Goal: Task Accomplishment & Management: Manage account settings

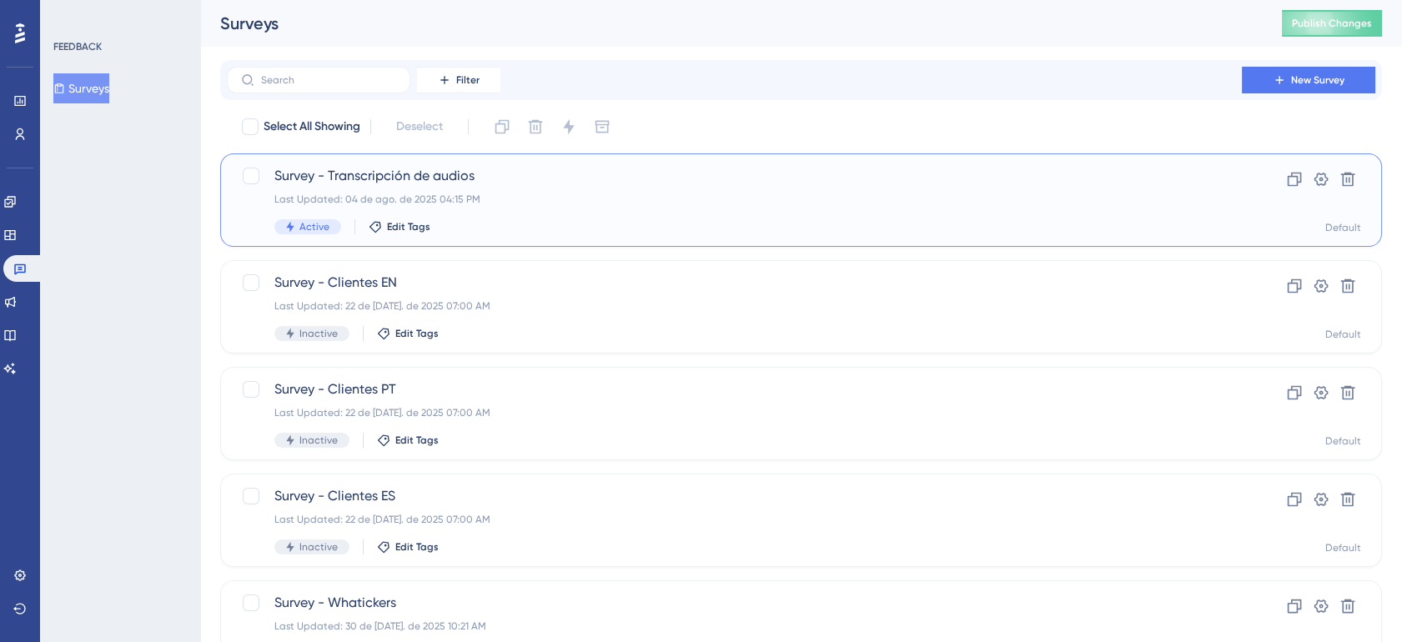
click at [713, 193] on div "Last Updated: 04 de ago. de 2025 04:15 PM" at bounding box center [734, 199] width 920 height 13
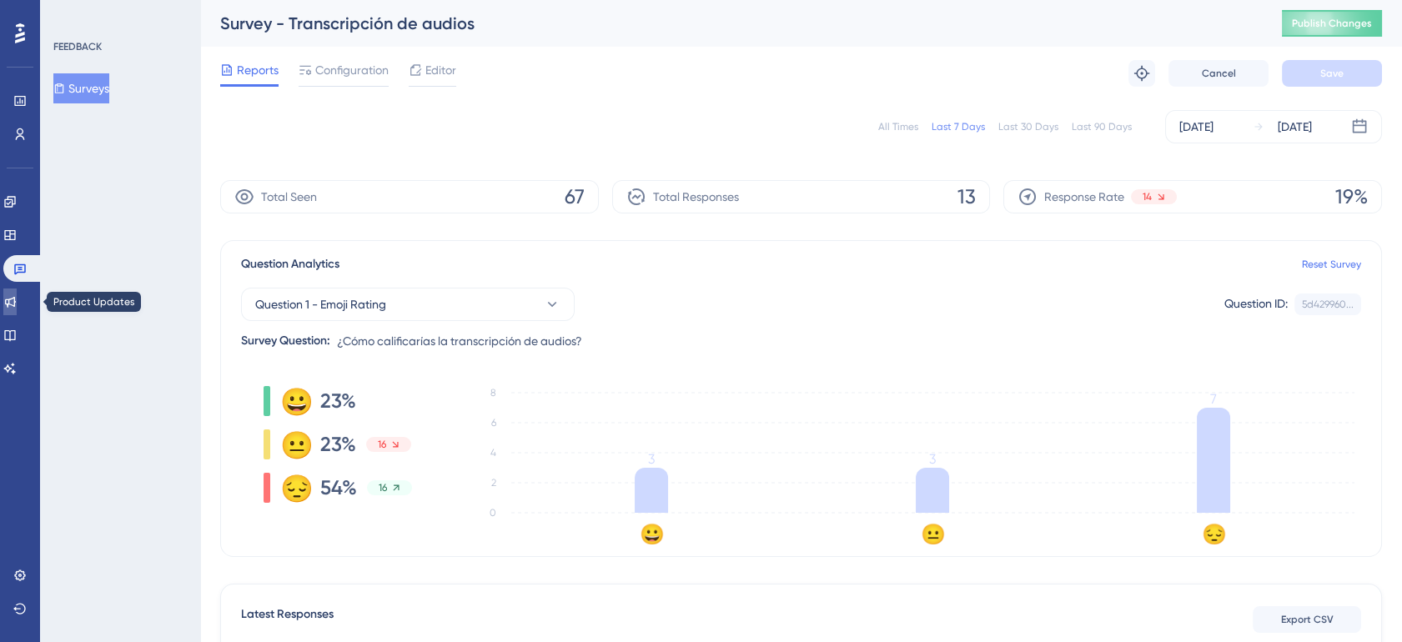
click at [16, 304] on icon at bounding box center [10, 302] width 11 height 11
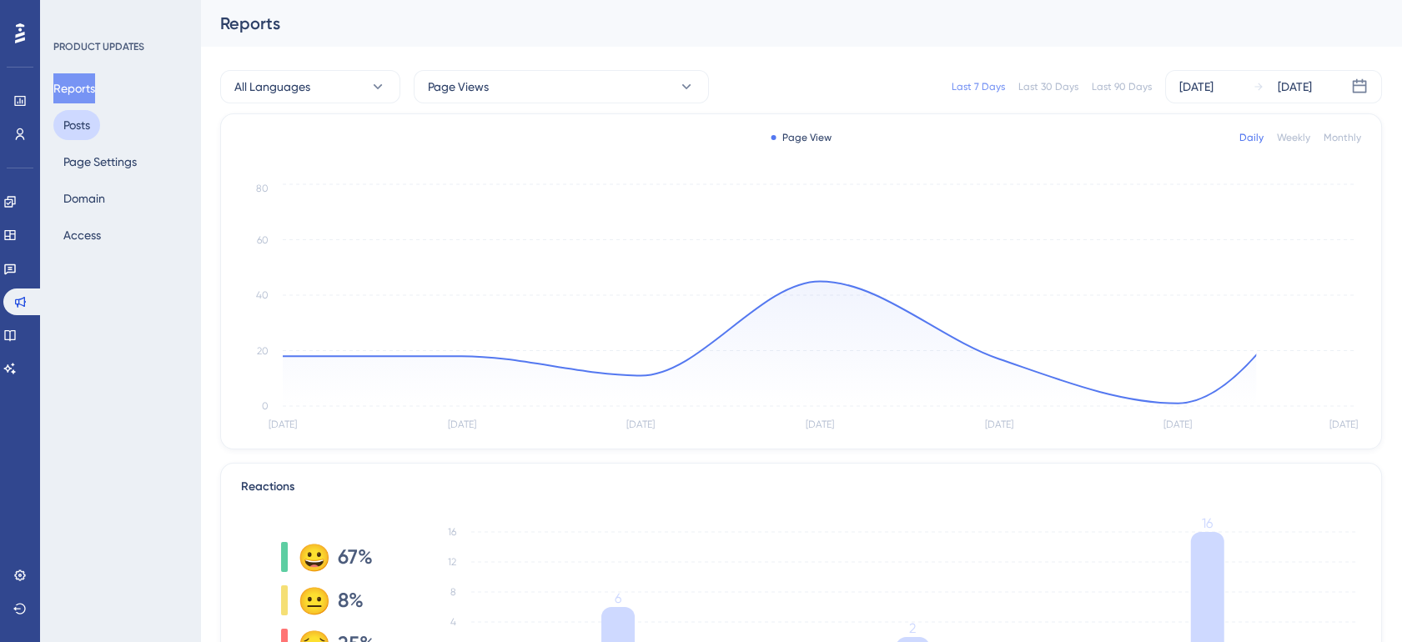
click at [66, 134] on button "Posts" at bounding box center [76, 125] width 47 height 30
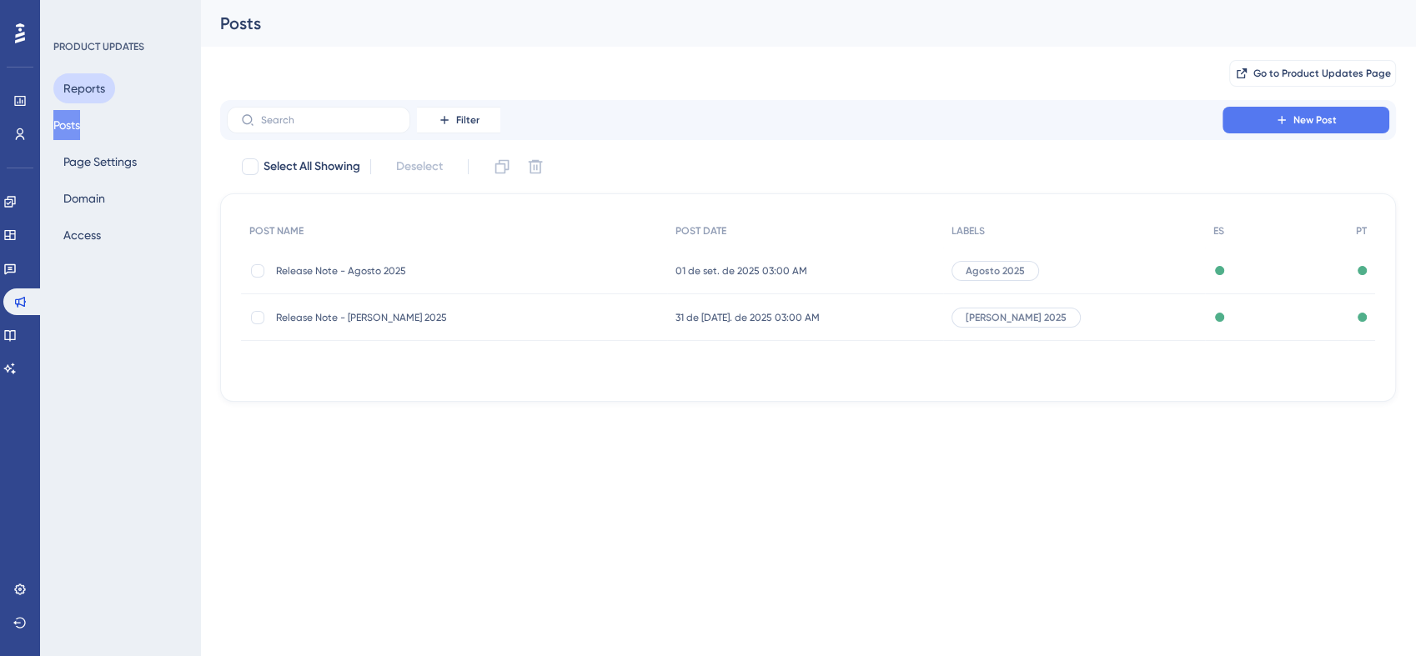
click at [95, 88] on button "Reports" at bounding box center [84, 88] width 62 height 30
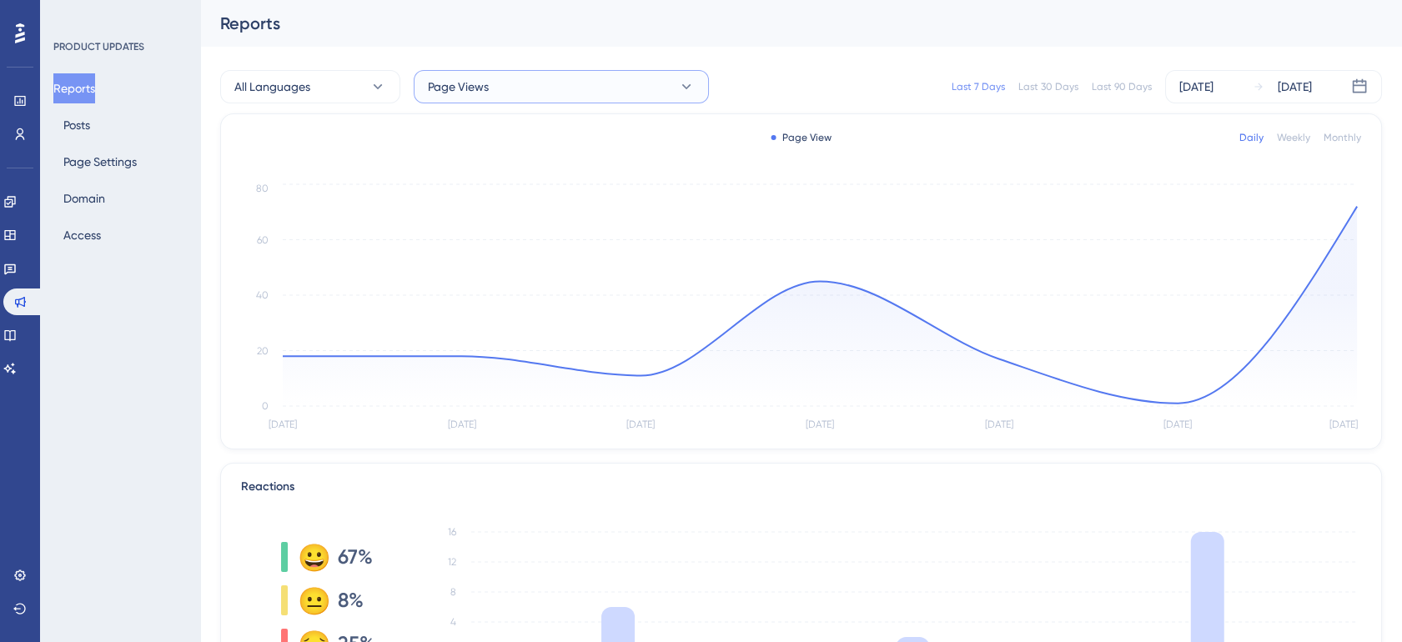
click at [536, 95] on button "Page Views" at bounding box center [561, 86] width 295 height 33
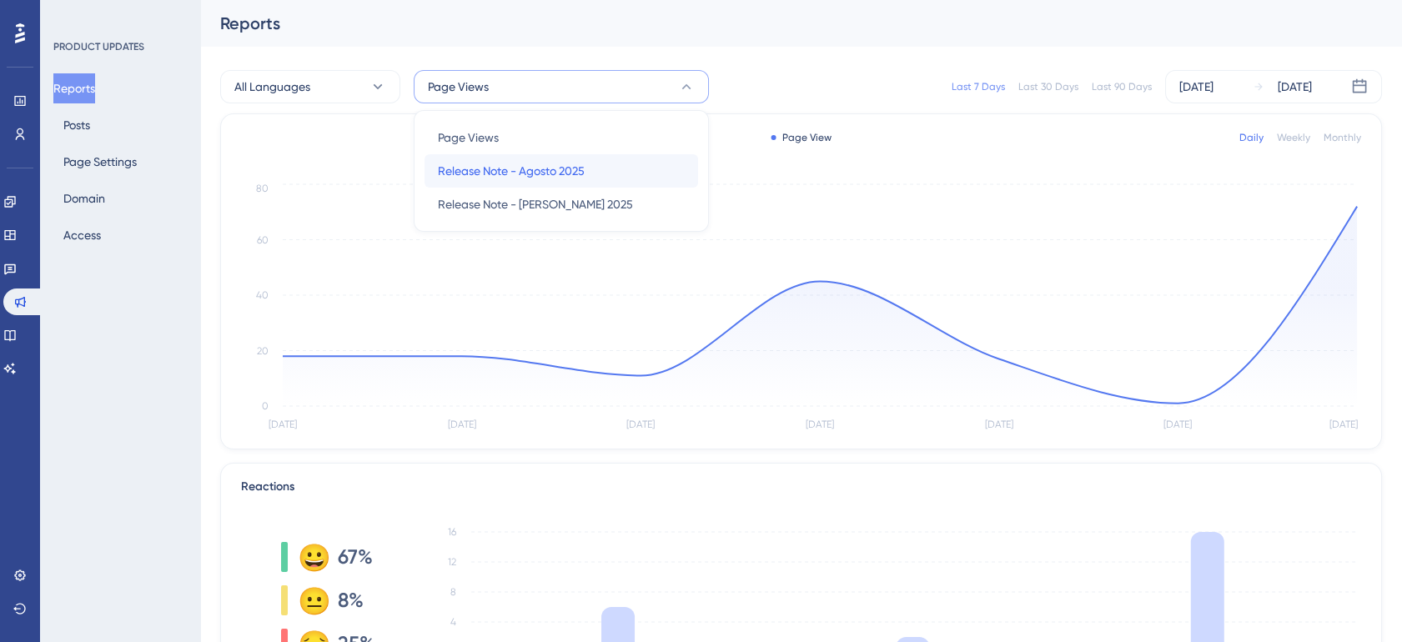
click at [554, 179] on span "Release Note - Agosto 2025" at bounding box center [511, 171] width 147 height 20
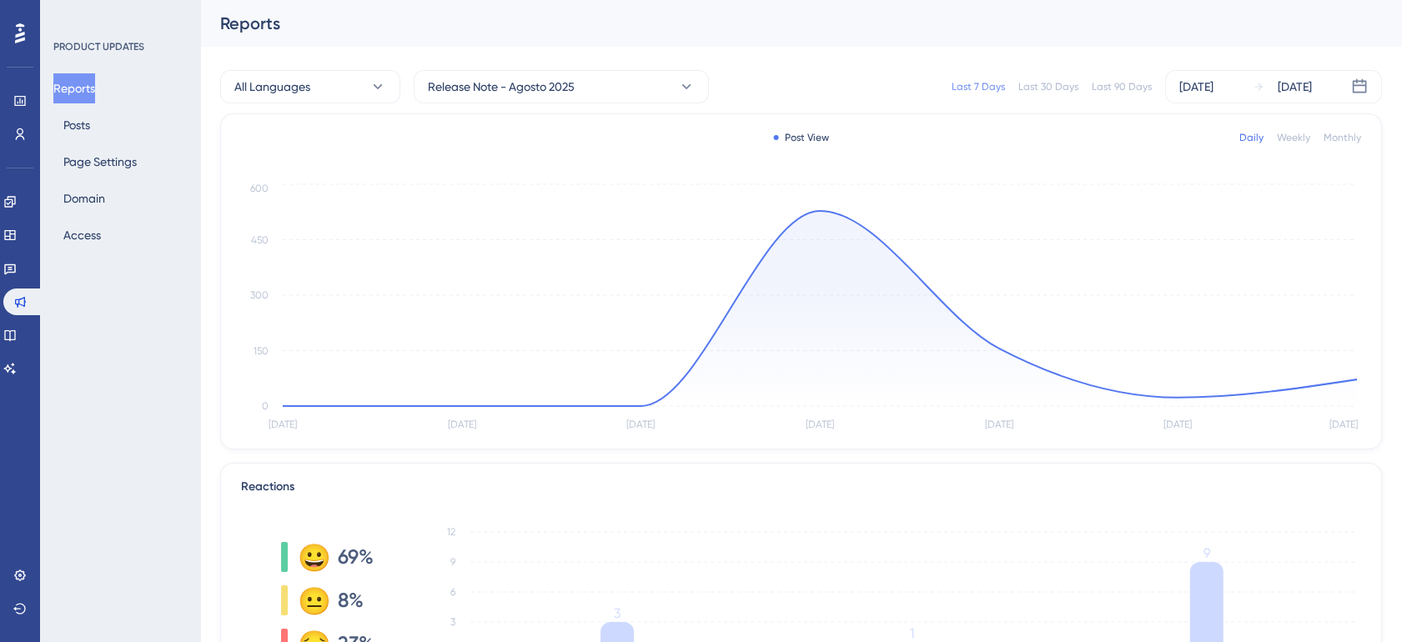
click at [767, 73] on div "Last 7 Days Last 30 Days Last 90 Days [DATE] [DATE]" at bounding box center [1055, 86] width 653 height 33
drag, startPoint x: 823, startPoint y: 140, endPoint x: 771, endPoint y: 142, distance: 52.6
click at [771, 142] on div "Post View Daily Weekly Monthly" at bounding box center [801, 138] width 1120 height 20
click at [801, 141] on div "Post View" at bounding box center [801, 137] width 56 height 13
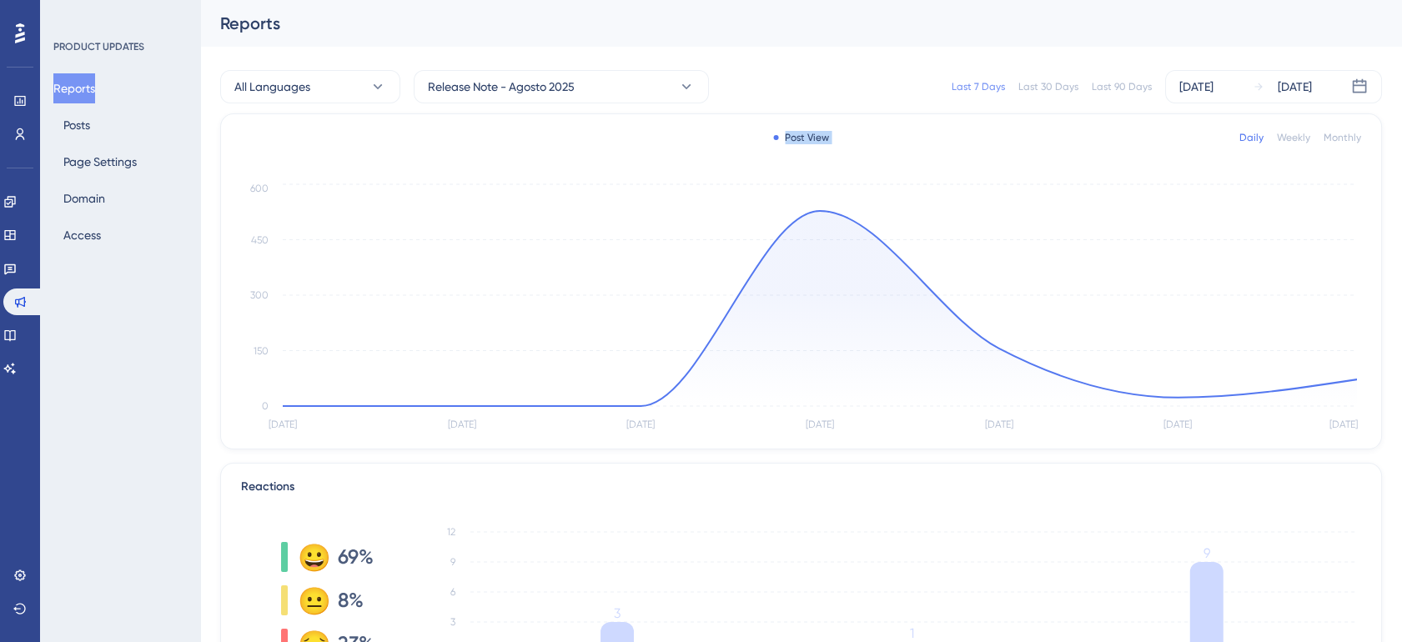
click at [801, 141] on div "Post View" at bounding box center [801, 137] width 56 height 13
click at [799, 136] on div "Post View" at bounding box center [801, 137] width 56 height 13
click at [886, 141] on div "Post View Daily Weekly Monthly" at bounding box center [801, 138] width 1120 height 20
click at [1053, 85] on div "Last 30 Days" at bounding box center [1048, 86] width 60 height 13
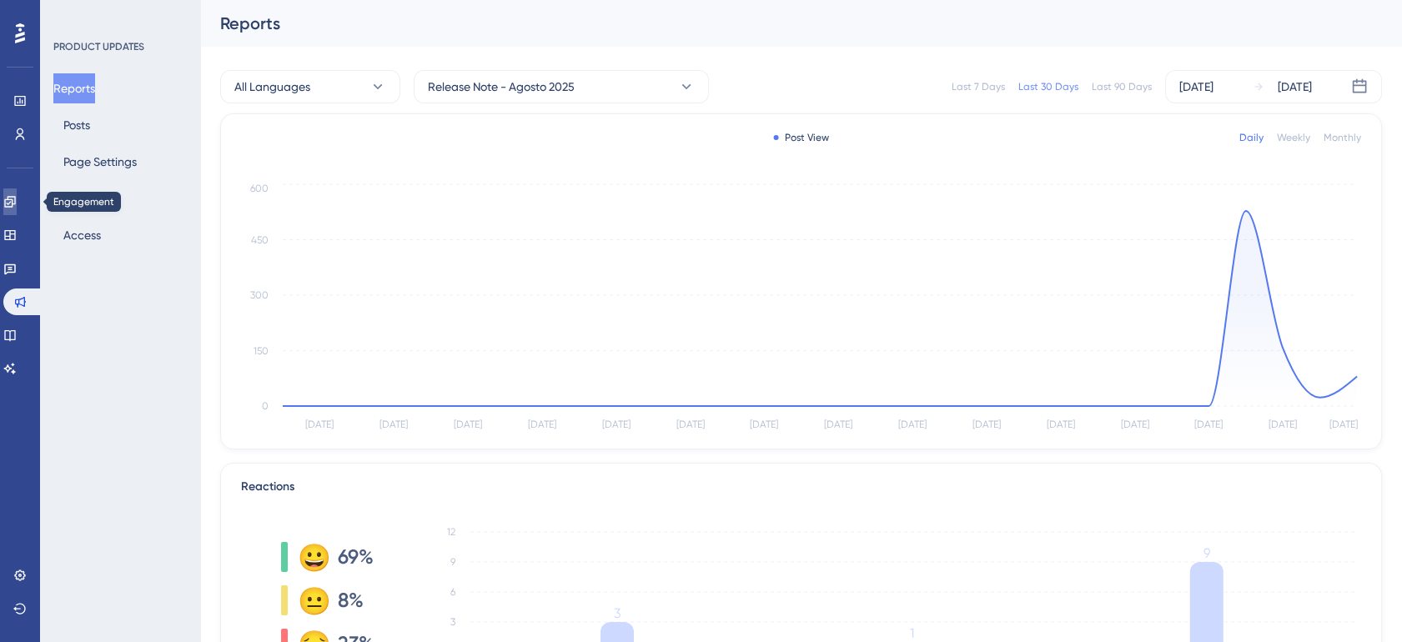
click at [17, 207] on link at bounding box center [9, 201] width 13 height 27
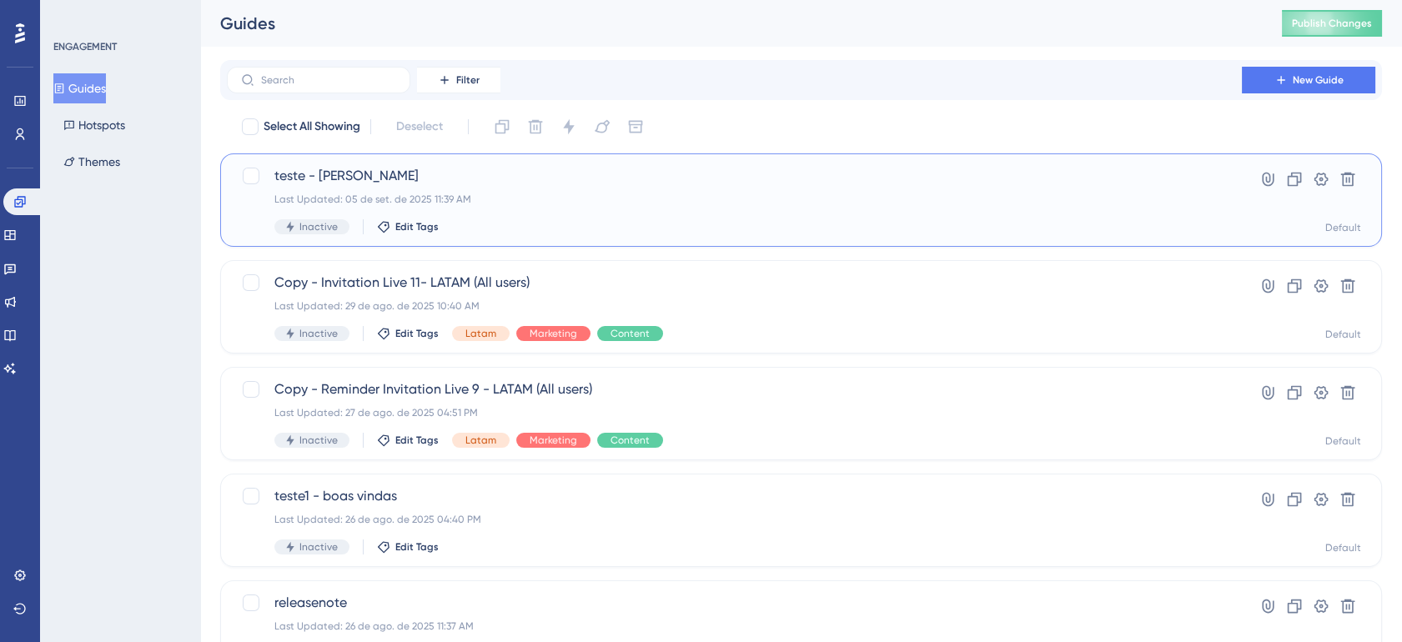
click at [307, 178] on span "teste - [PERSON_NAME]" at bounding box center [734, 176] width 920 height 20
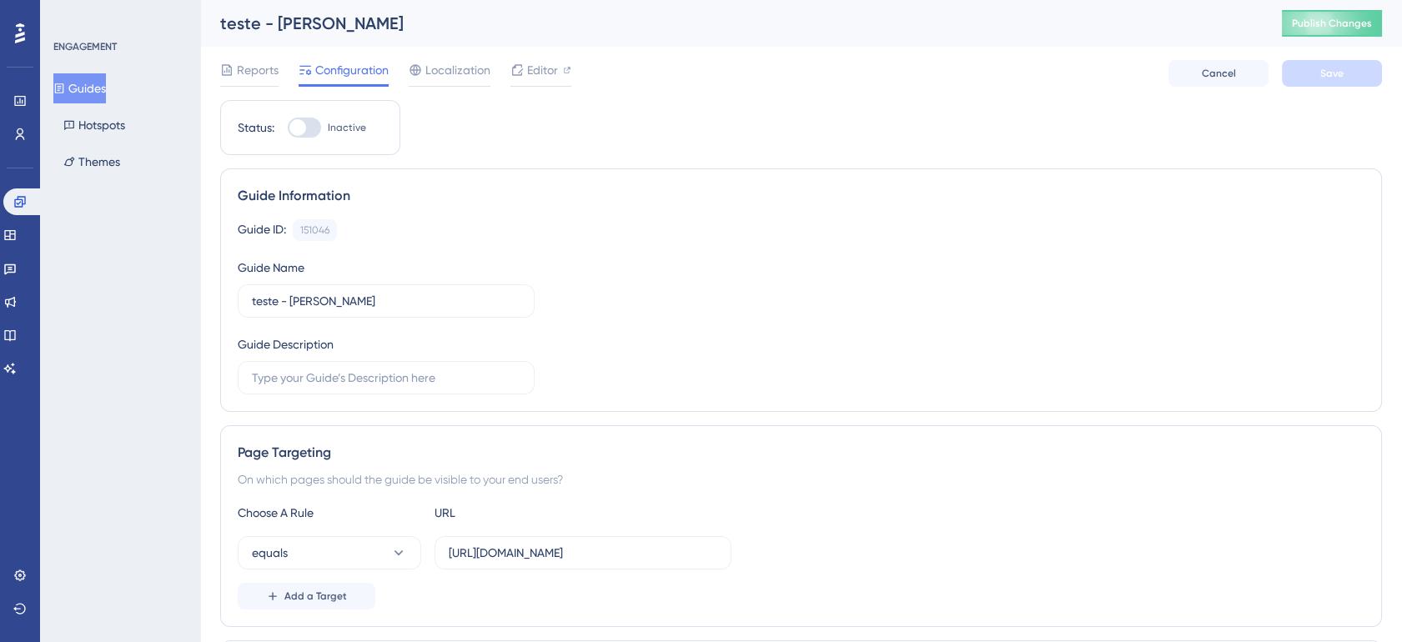
click at [268, 22] on div "teste - [PERSON_NAME]" at bounding box center [730, 23] width 1020 height 23
click at [267, 22] on div "teste - [PERSON_NAME]" at bounding box center [730, 23] width 1020 height 23
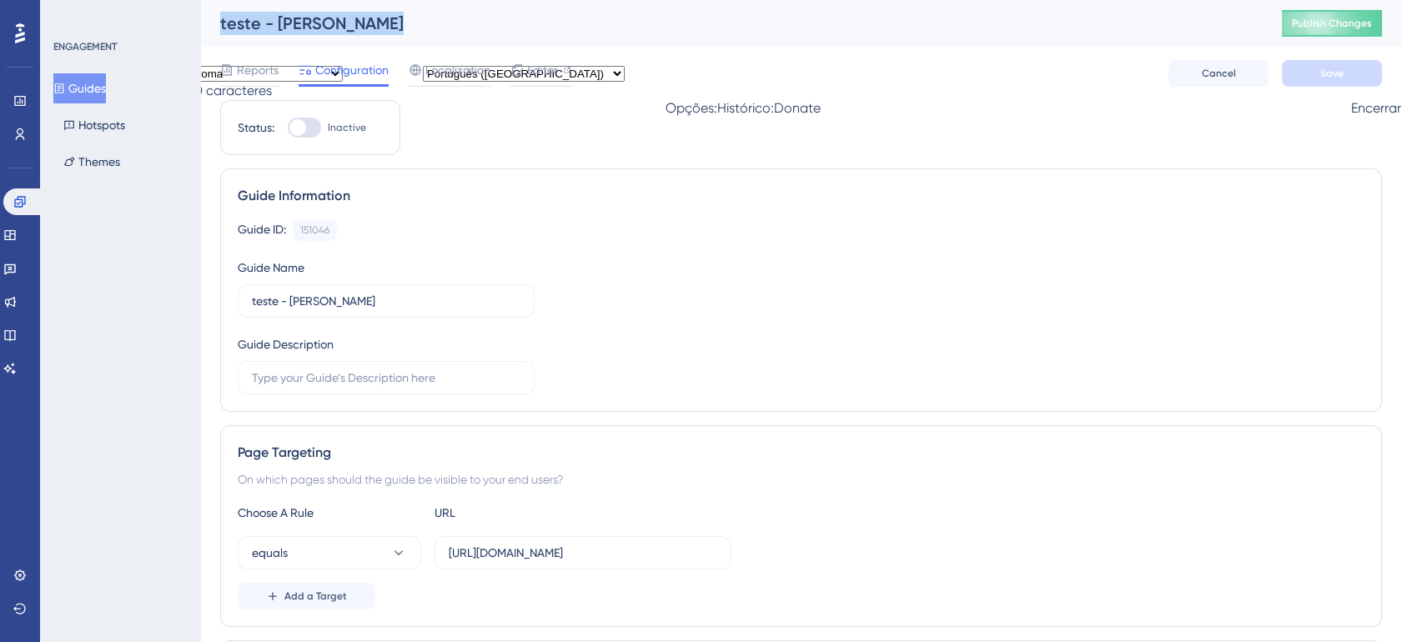
click at [267, 22] on div "teste - [PERSON_NAME]" at bounding box center [730, 23] width 1020 height 23
drag, startPoint x: 267, startPoint y: 22, endPoint x: 871, endPoint y: 204, distance: 631.6
click at [871, 204] on div "Guide Information" at bounding box center [801, 196] width 1127 height 20
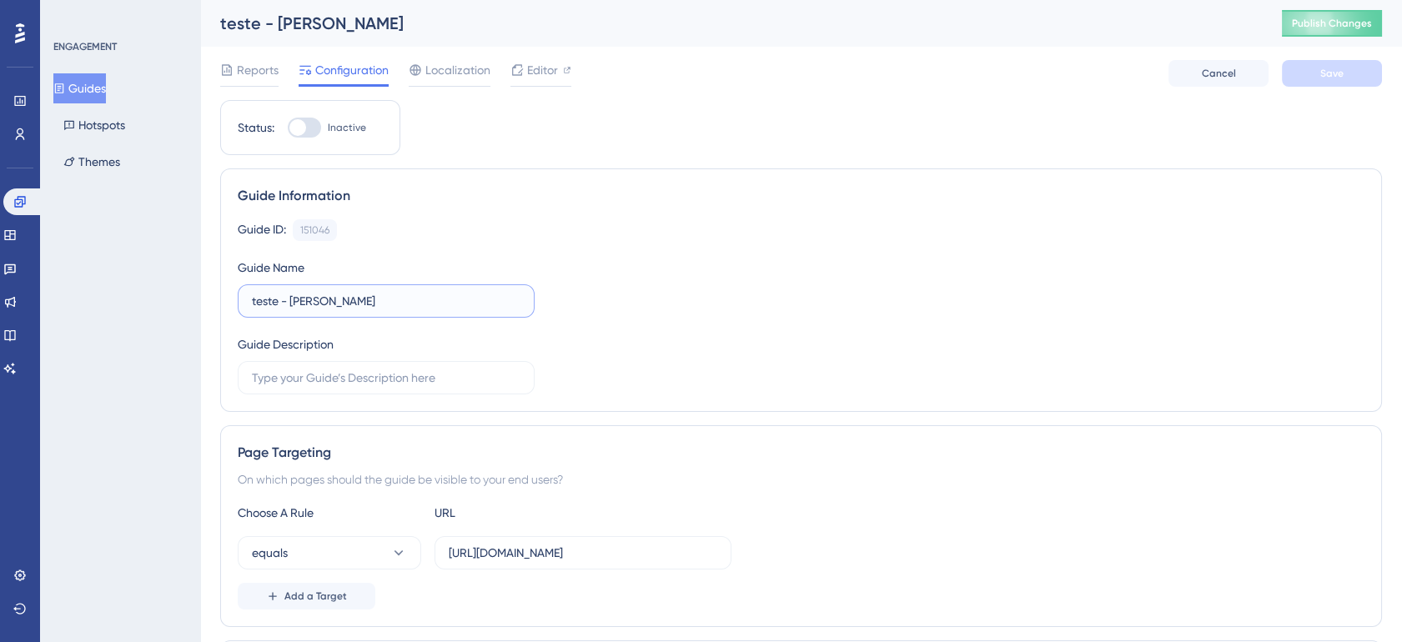
click at [334, 306] on input "teste - [PERSON_NAME]" at bounding box center [386, 301] width 269 height 18
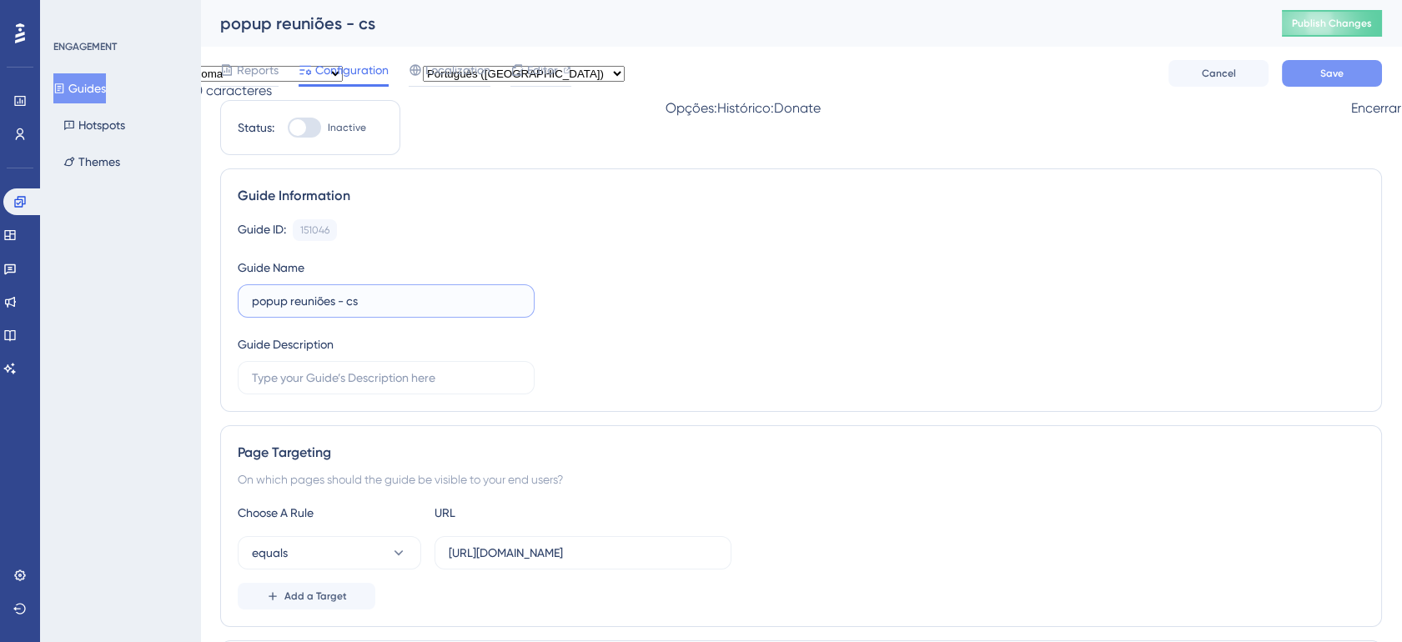
type input "popup reuniões - cs"
click at [1335, 73] on span "Save" at bounding box center [1331, 73] width 23 height 13
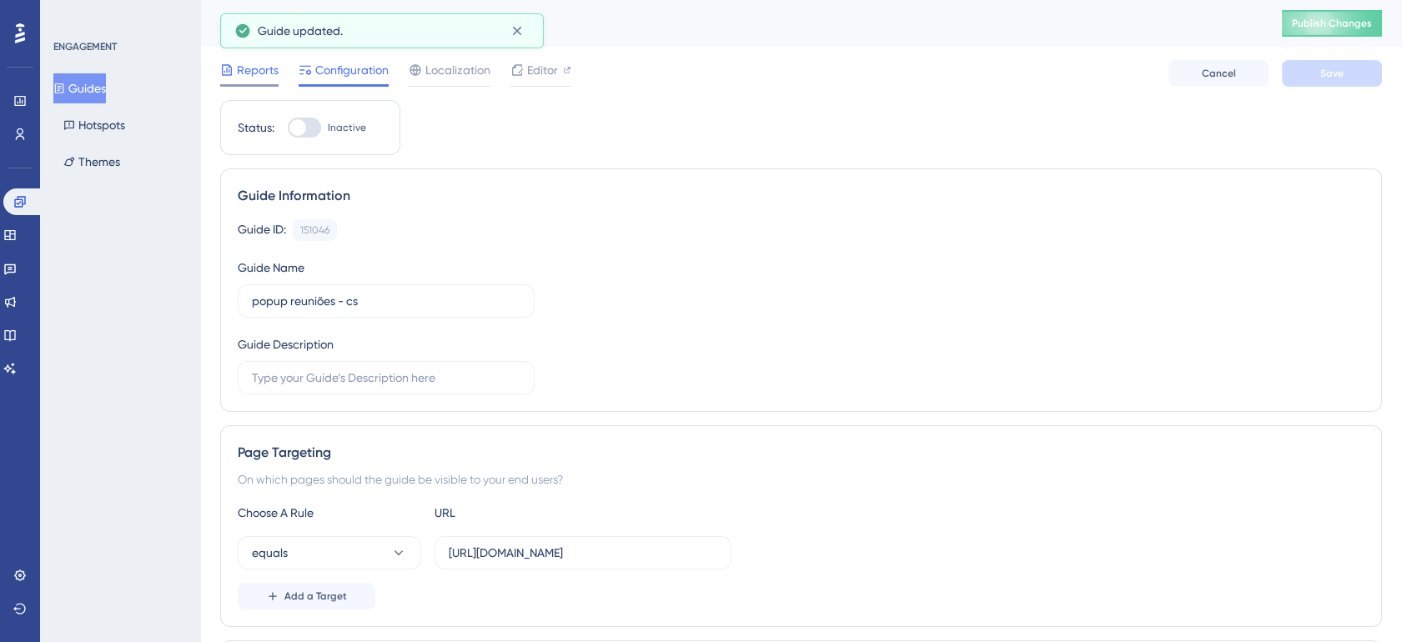
click at [247, 78] on span "Reports" at bounding box center [258, 70] width 42 height 20
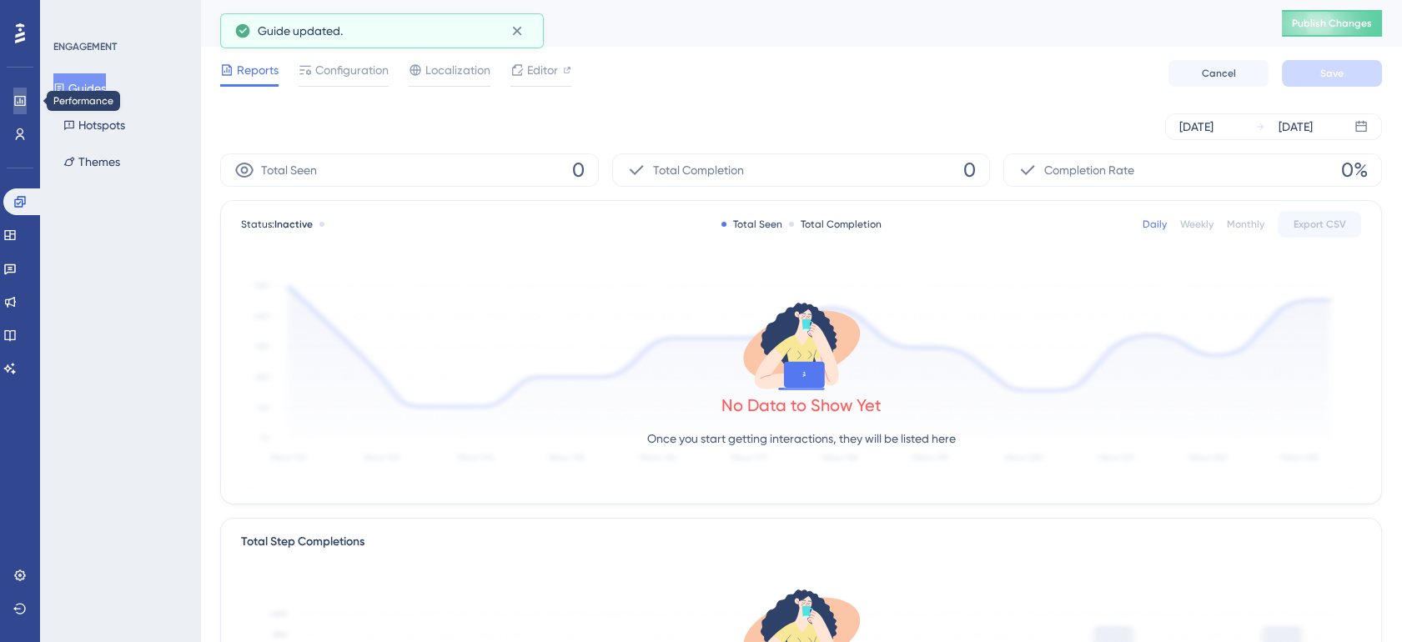
click at [25, 103] on icon at bounding box center [19, 101] width 11 height 10
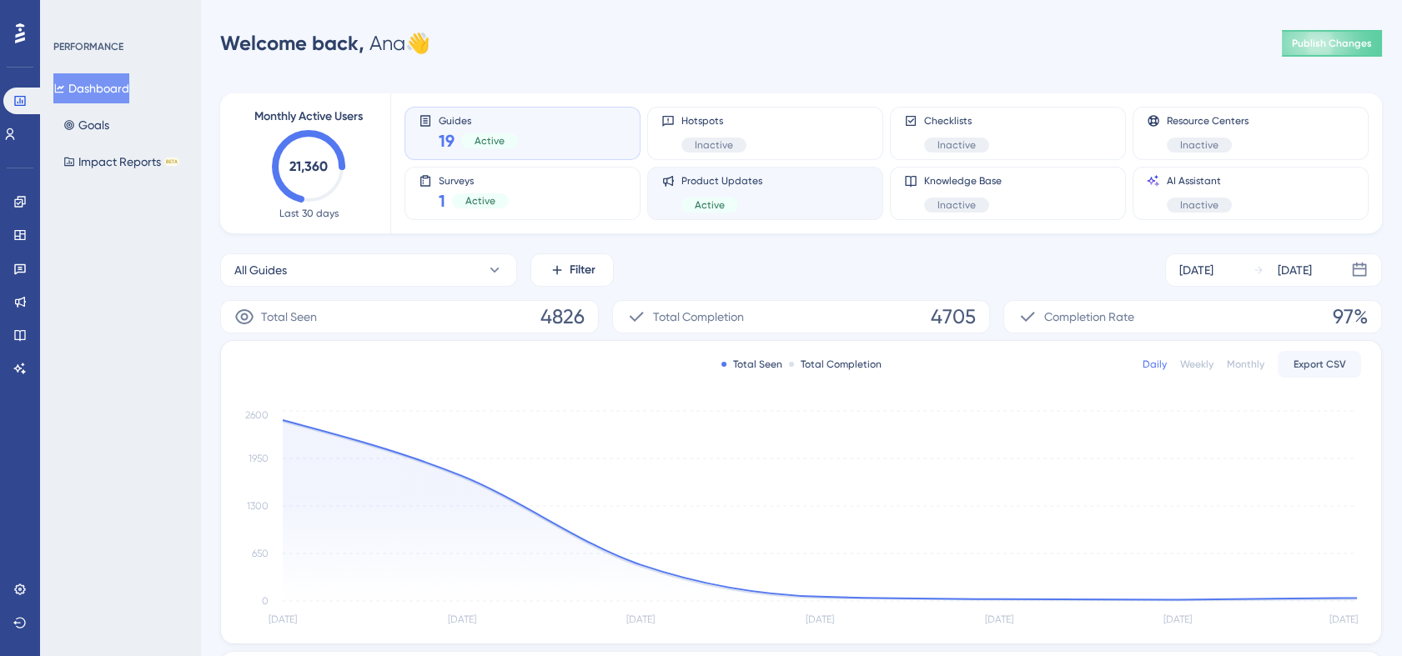
click at [831, 198] on div "Product Updates Active" at bounding box center [765, 193] width 208 height 38
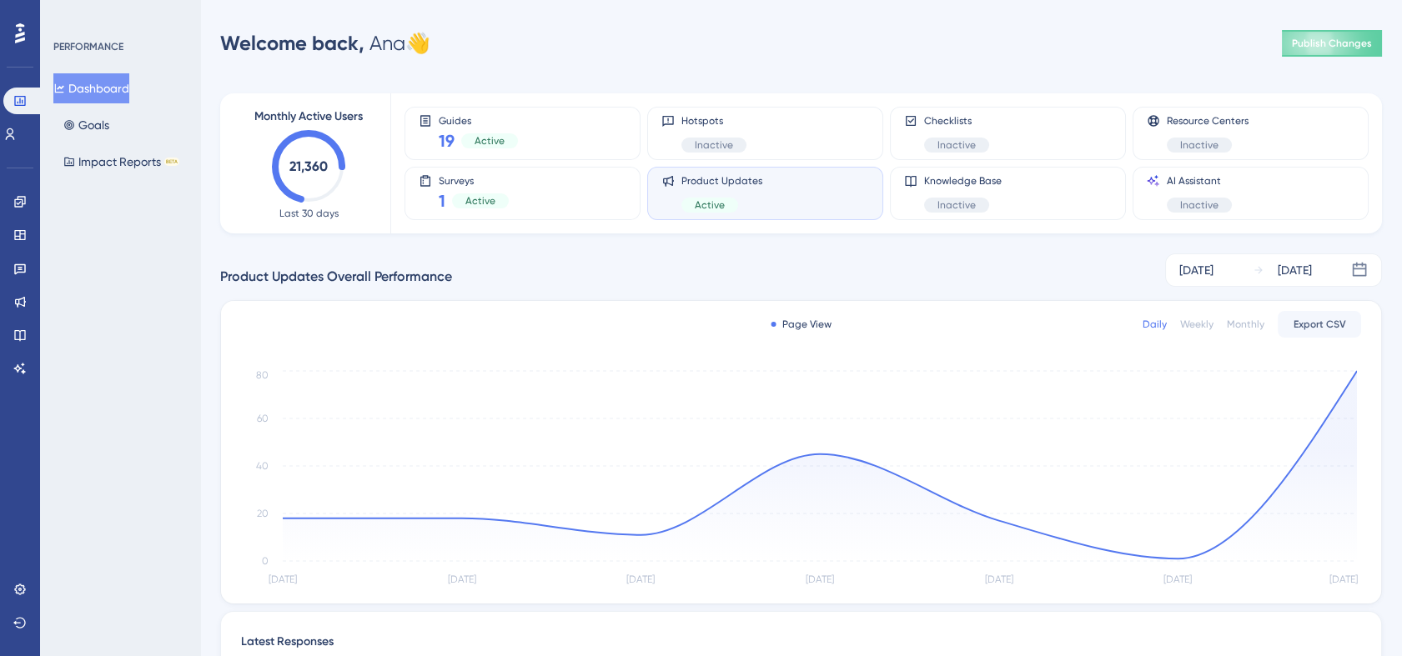
drag, startPoint x: 1238, startPoint y: 273, endPoint x: 1125, endPoint y: 267, distance: 112.7
click at [1125, 267] on div "Product Updates Overall Performance [DATE] [DATE]" at bounding box center [801, 270] width 1162 height 33
drag, startPoint x: 1125, startPoint y: 267, endPoint x: 1203, endPoint y: 327, distance: 98.7
click at [1203, 327] on div "Weekly" at bounding box center [1196, 324] width 33 height 13
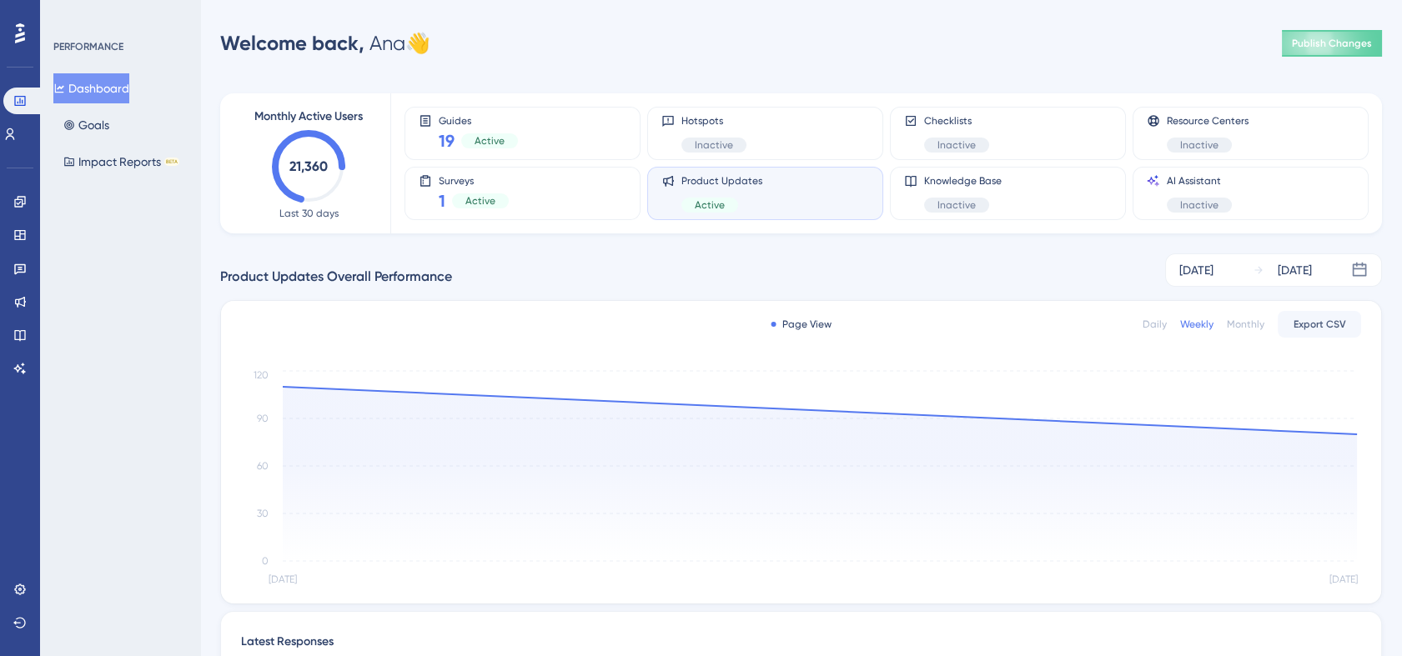
click at [1257, 320] on div "Monthly" at bounding box center [1246, 324] width 38 height 13
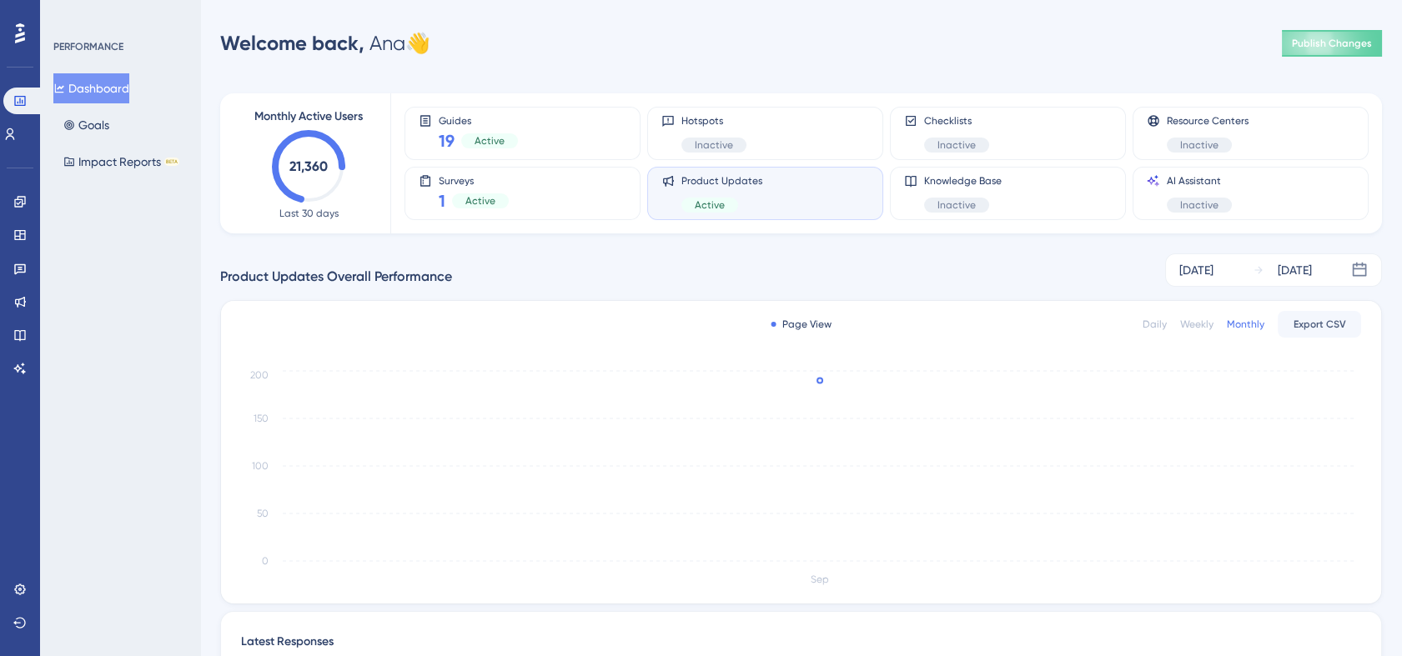
click at [1162, 319] on div "Daily" at bounding box center [1155, 324] width 24 height 13
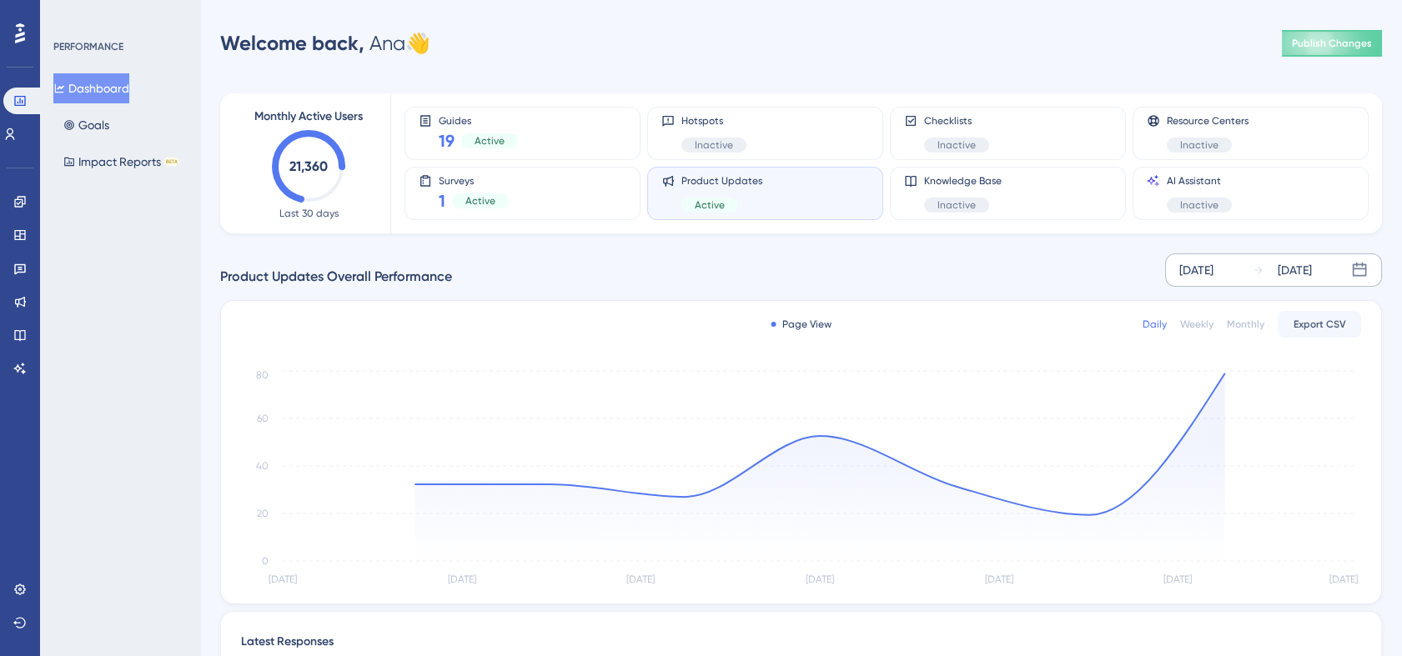
click at [1207, 275] on div "[DATE]" at bounding box center [1196, 270] width 34 height 20
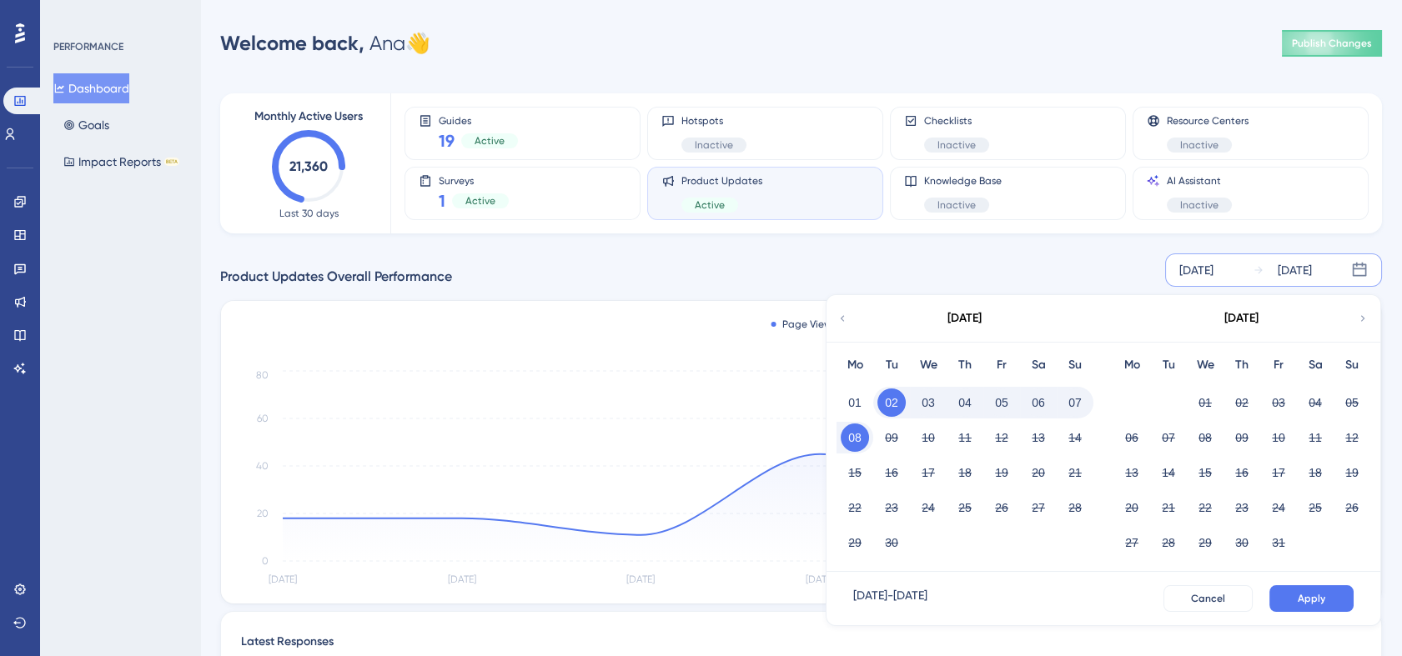
click at [964, 403] on button "04" at bounding box center [965, 403] width 28 height 28
click at [999, 404] on button "05" at bounding box center [1001, 403] width 28 height 28
click at [994, 404] on button "05" at bounding box center [1001, 403] width 28 height 28
click at [863, 438] on button "08" at bounding box center [855, 438] width 28 height 28
click at [1309, 592] on span "Apply" at bounding box center [1312, 598] width 28 height 13
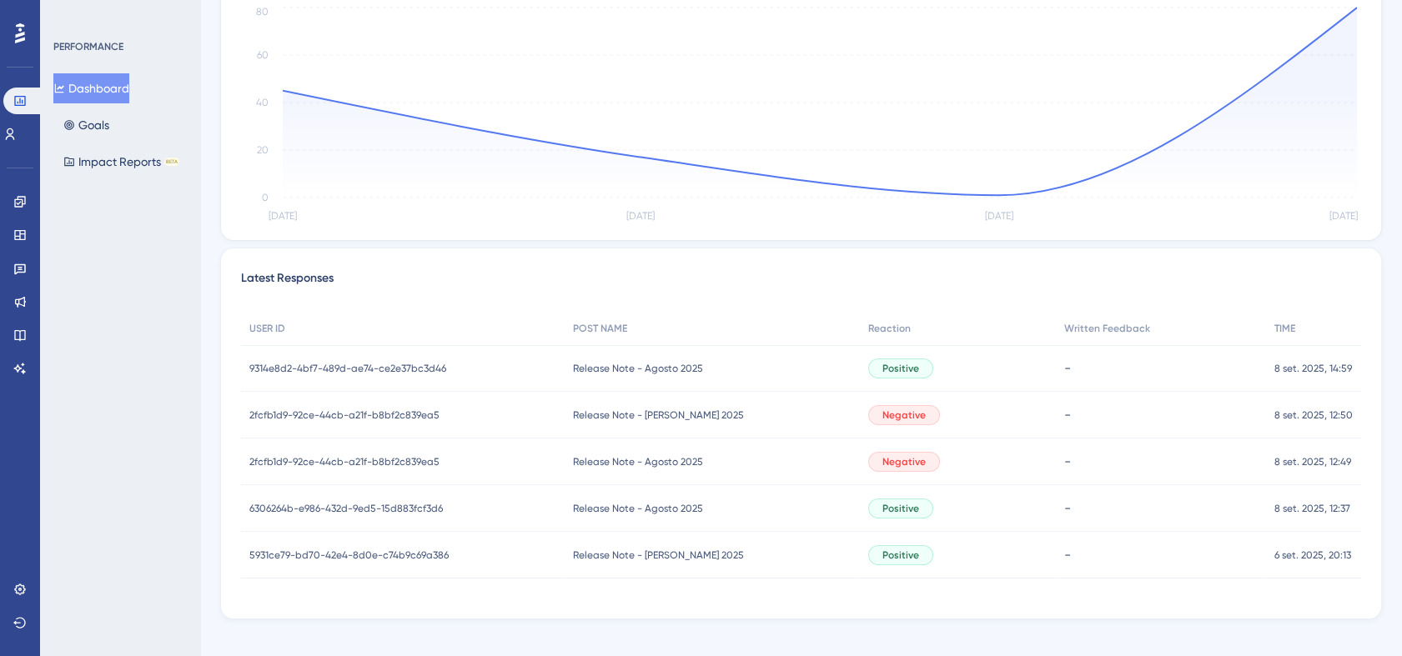
scroll to position [380, 0]
